Goal: Task Accomplishment & Management: Manage account settings

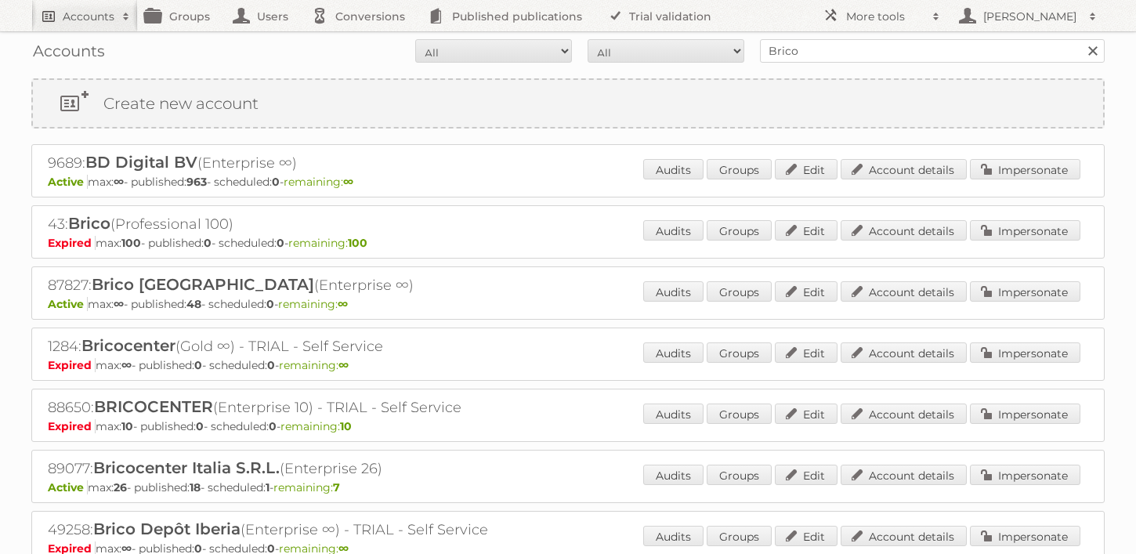
click at [85, 24] on link "Accounts" at bounding box center [84, 15] width 107 height 31
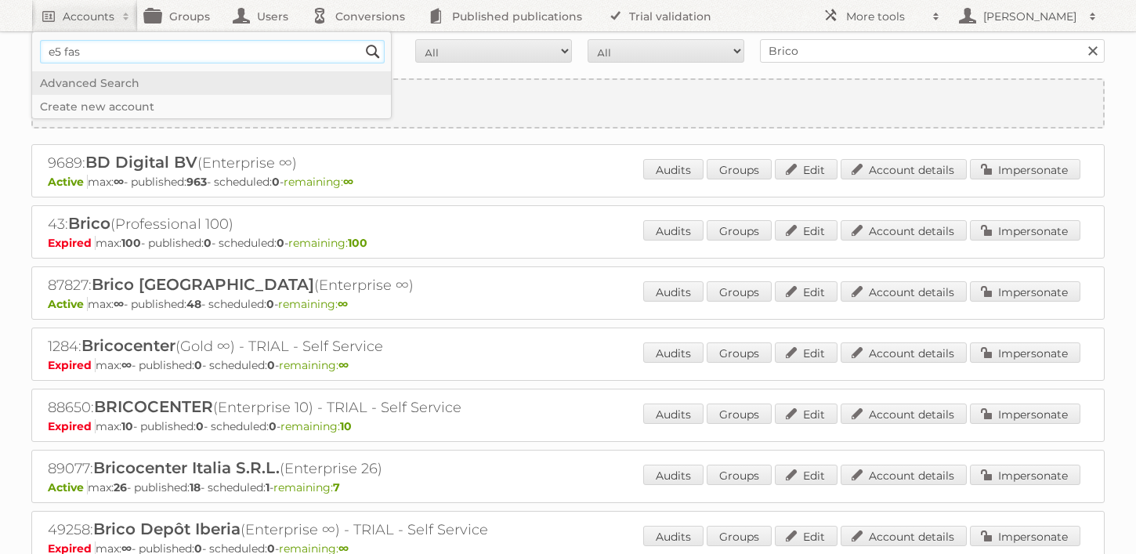
type input"] "e5 fashion"
click at [361, 40] on input "Search" at bounding box center [372, 51] width 23 height 23
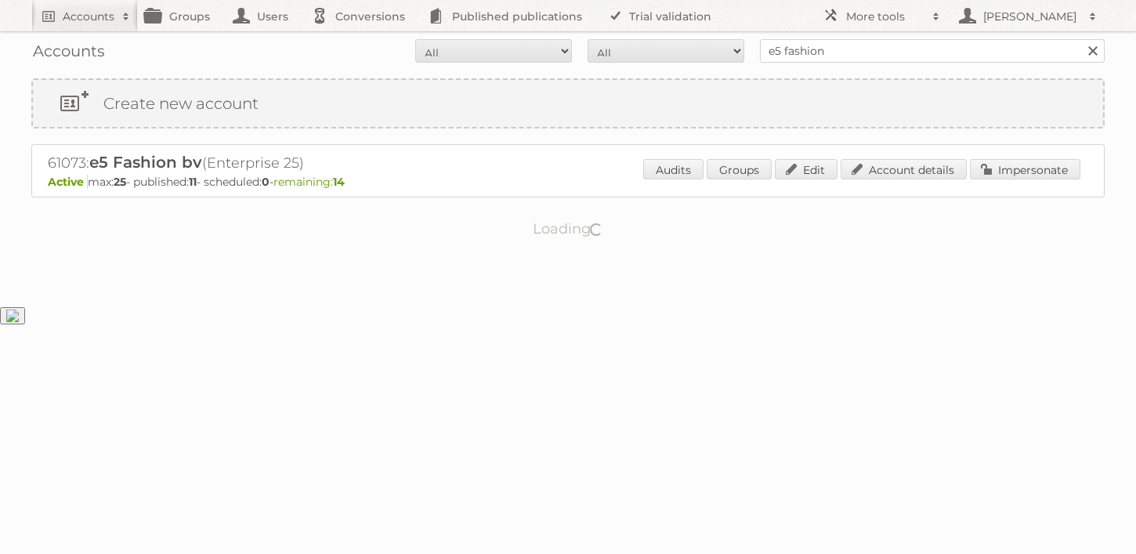
click at [902, 182] on div "Audits Groups Edit Account details Impersonate" at bounding box center [861, 170] width 437 height 23
click at [898, 165] on link "Account details" at bounding box center [903, 169] width 126 height 20
